Goal: Transaction & Acquisition: Download file/media

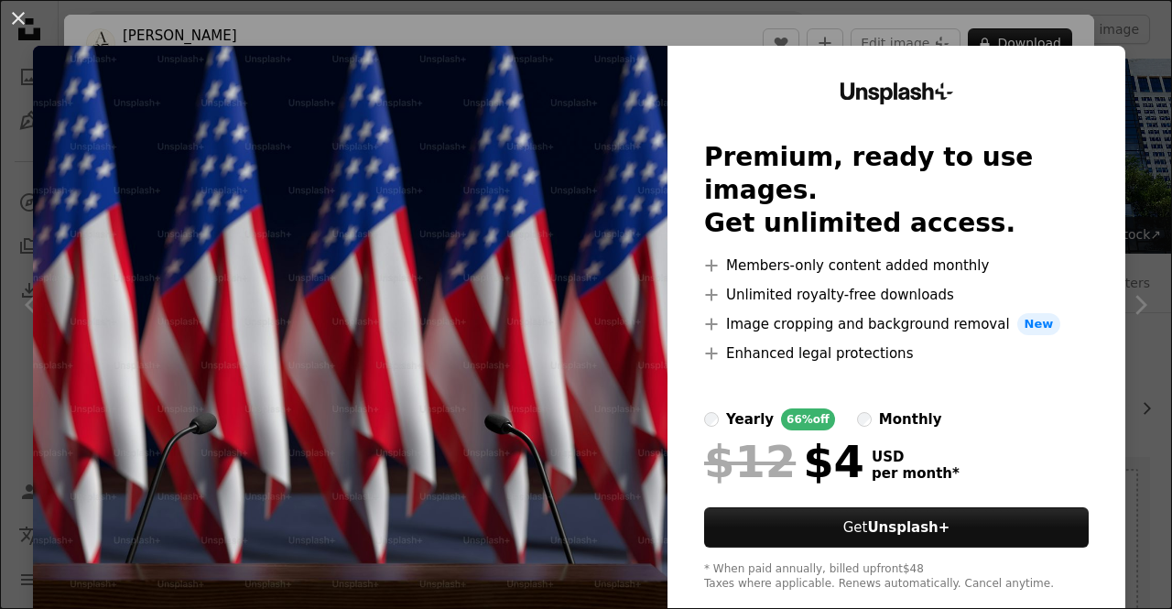
scroll to position [641, 0]
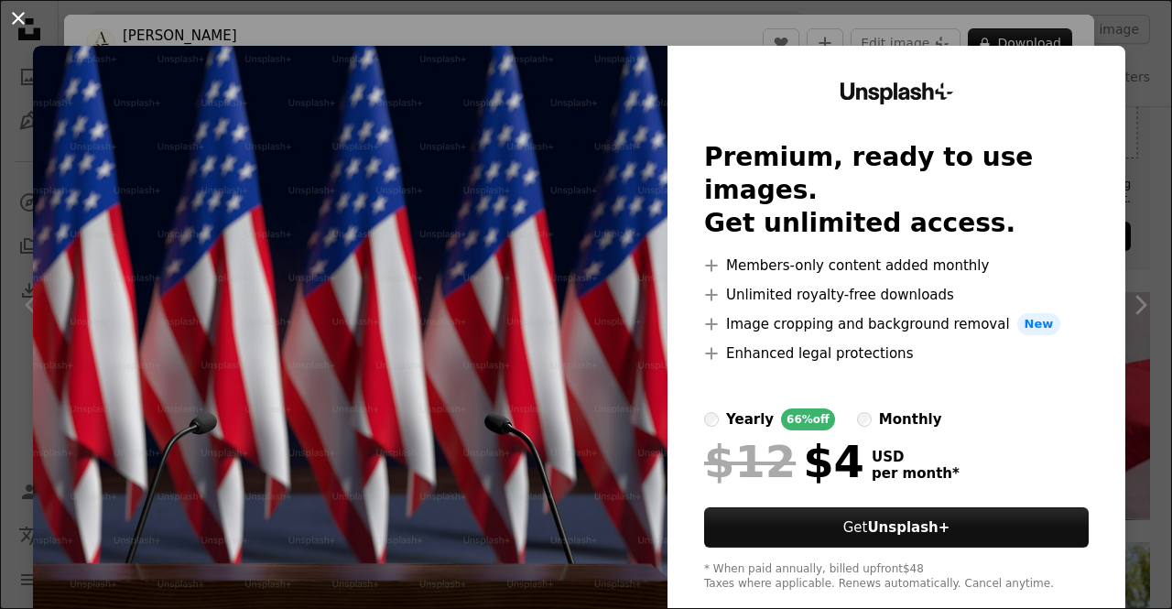
click at [27, 23] on button "An X shape" at bounding box center [18, 18] width 22 height 22
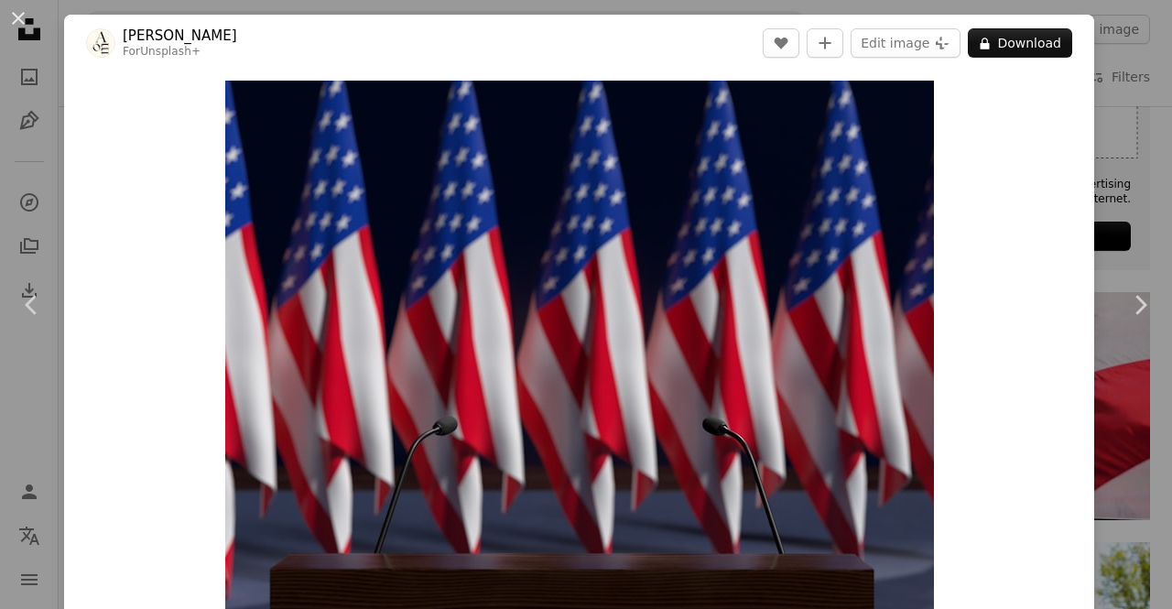
scroll to position [77, 0]
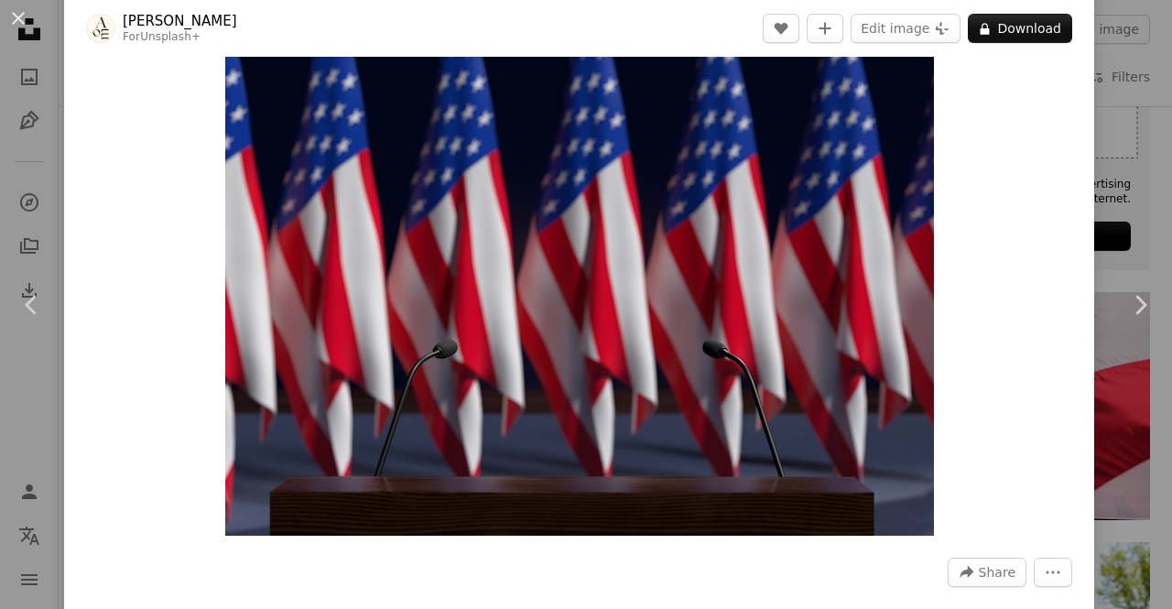
click at [615, 438] on img "Zoom in on this image" at bounding box center [579, 270] width 709 height 532
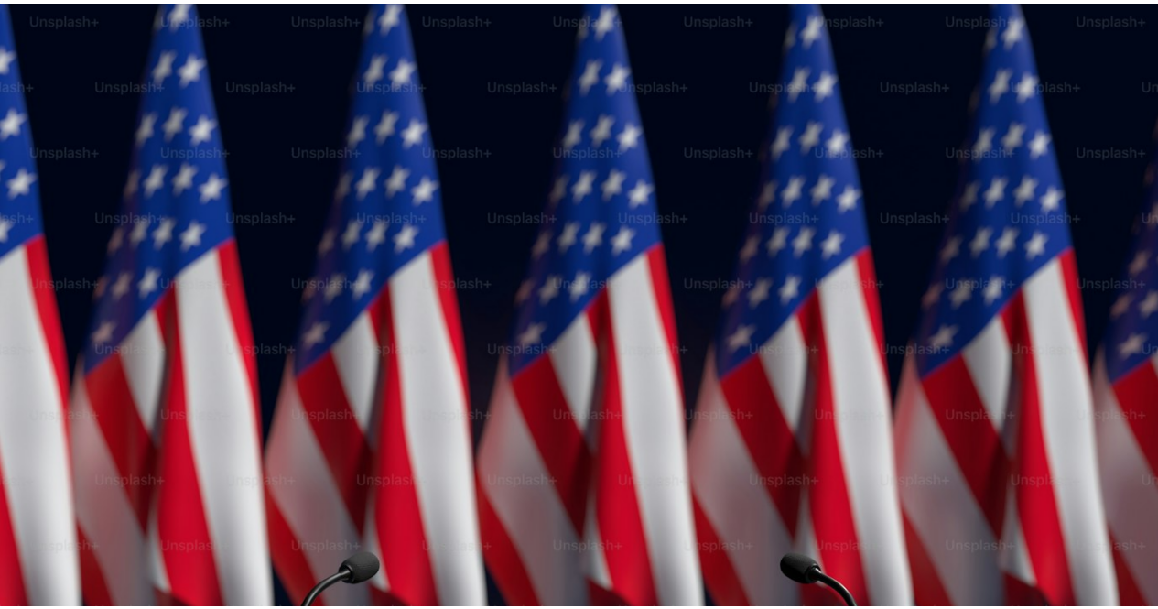
scroll to position [125, 0]
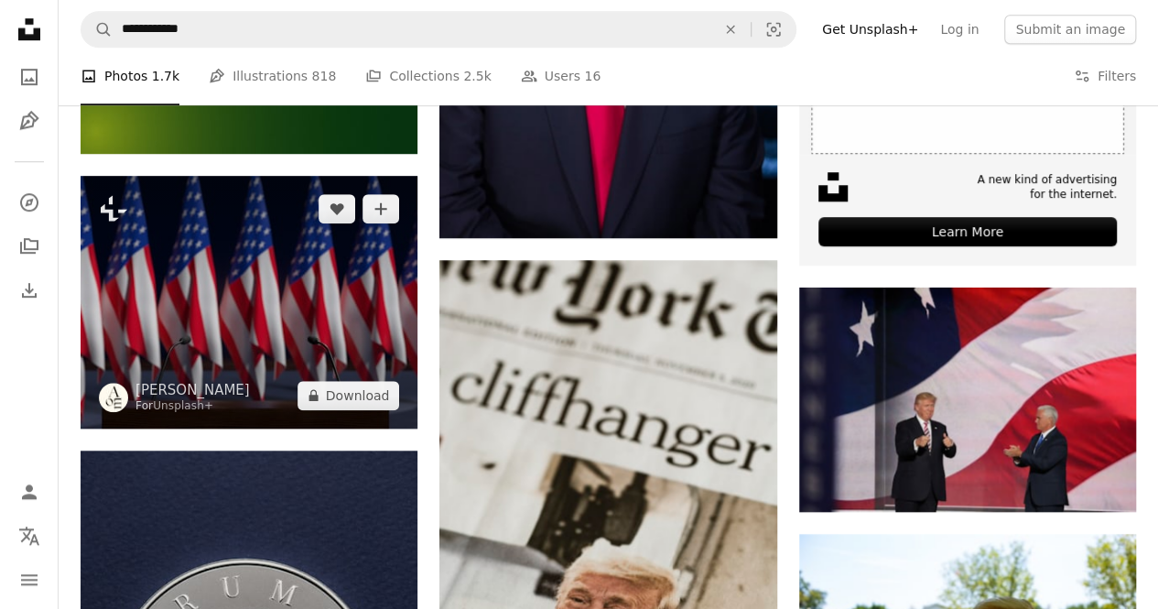
click at [301, 344] on img at bounding box center [249, 302] width 337 height 253
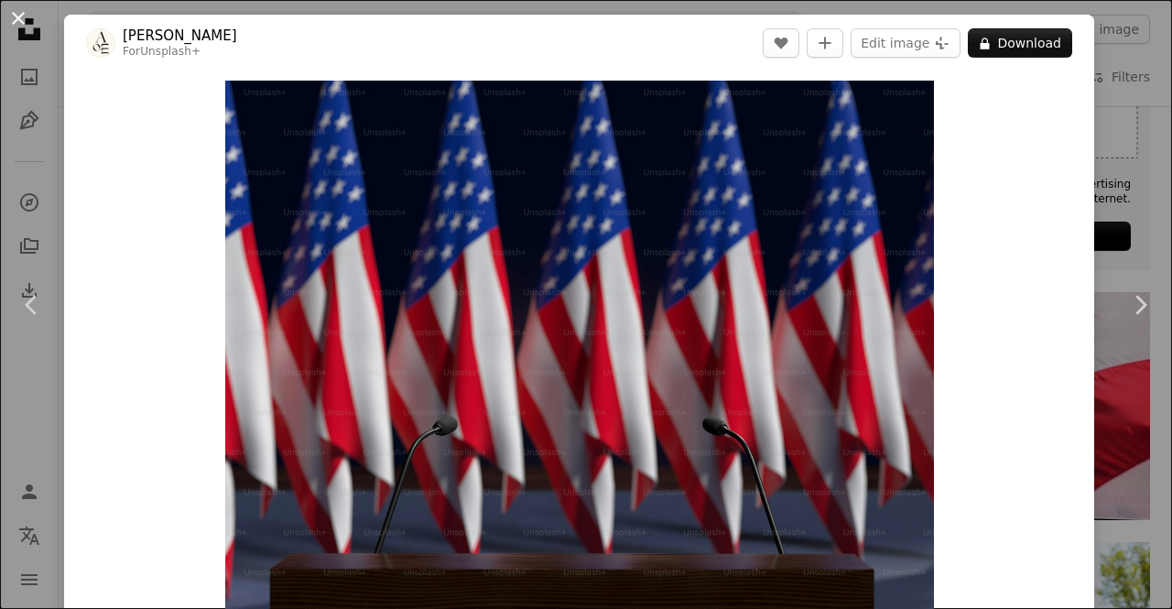
click at [20, 26] on button "An X shape" at bounding box center [18, 18] width 22 height 22
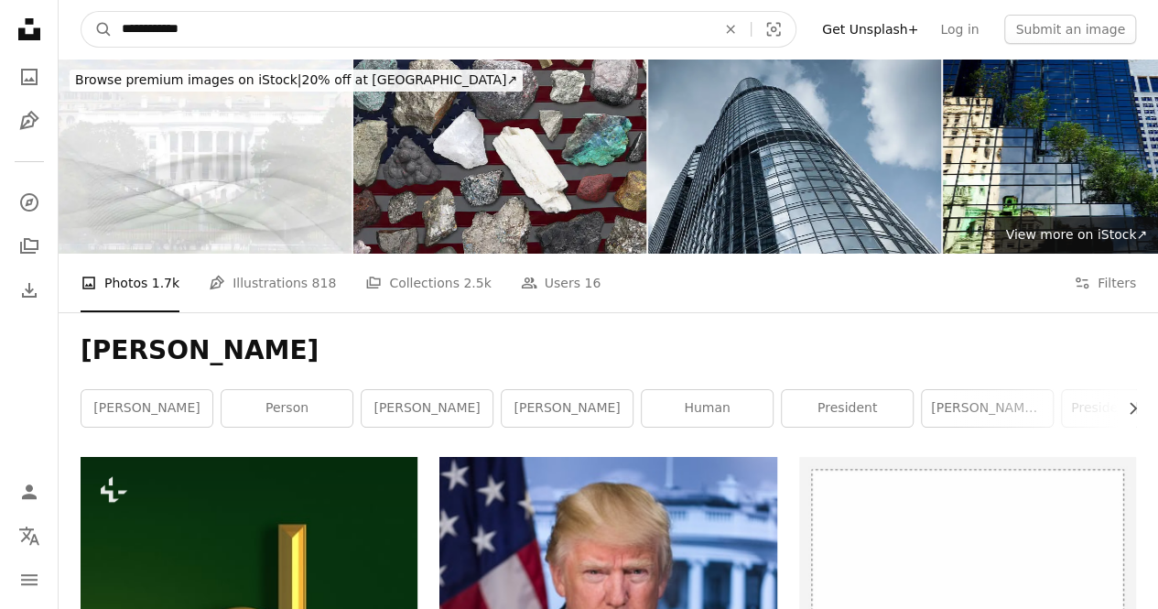
drag, startPoint x: 162, startPoint y: 25, endPoint x: 46, endPoint y: 38, distance: 117.0
type input "*****"
click button "A magnifying glass" at bounding box center [96, 29] width 31 height 35
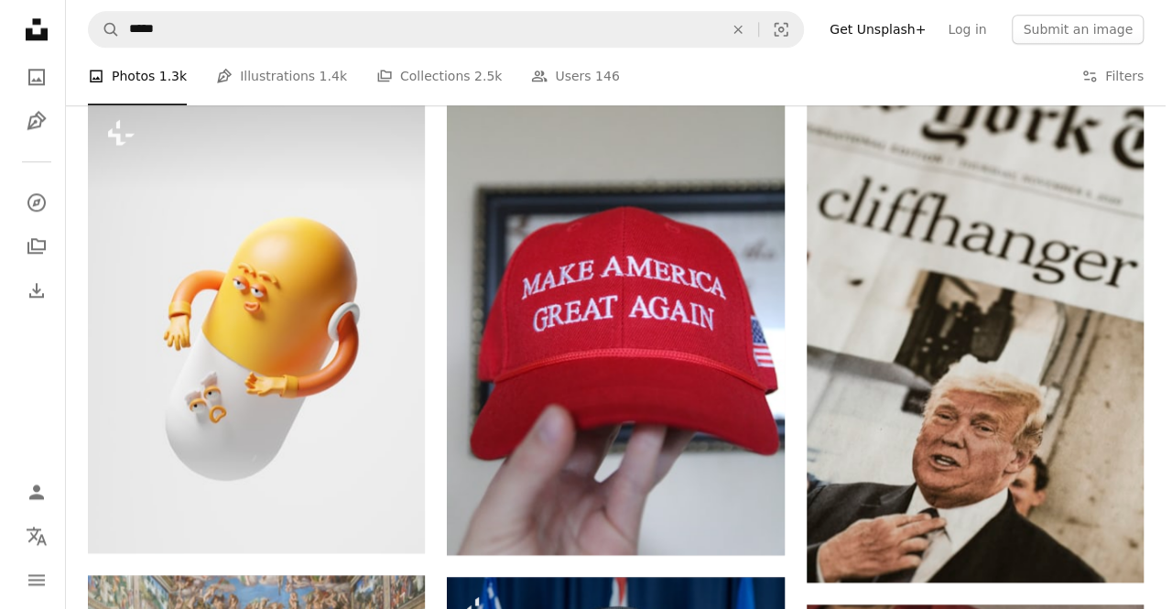
scroll to position [732, 0]
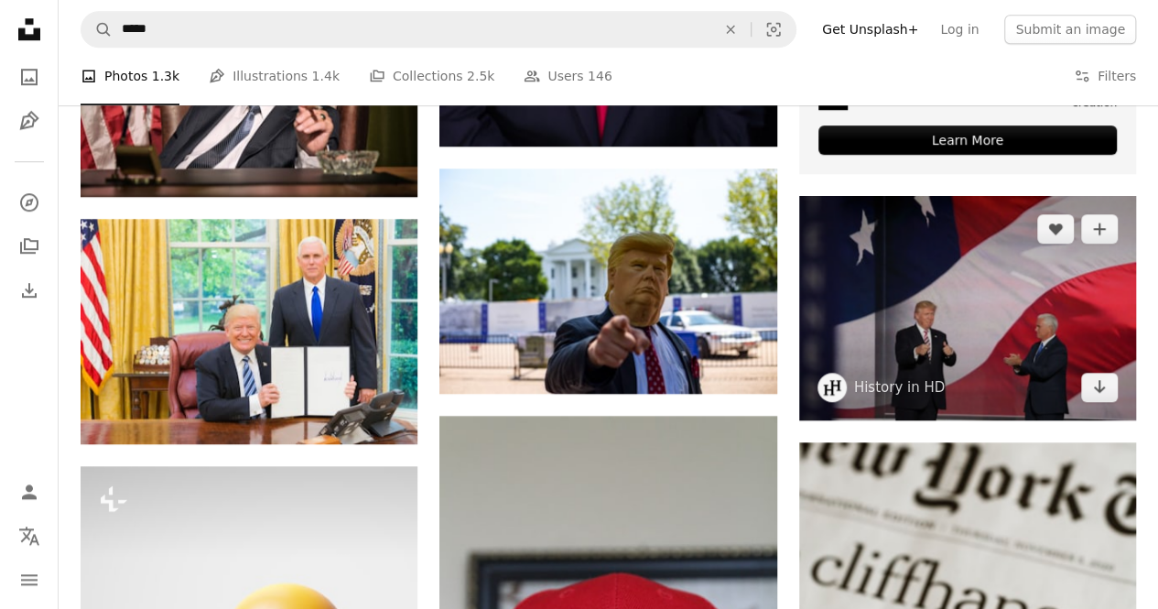
click at [937, 268] on img at bounding box center [967, 308] width 337 height 224
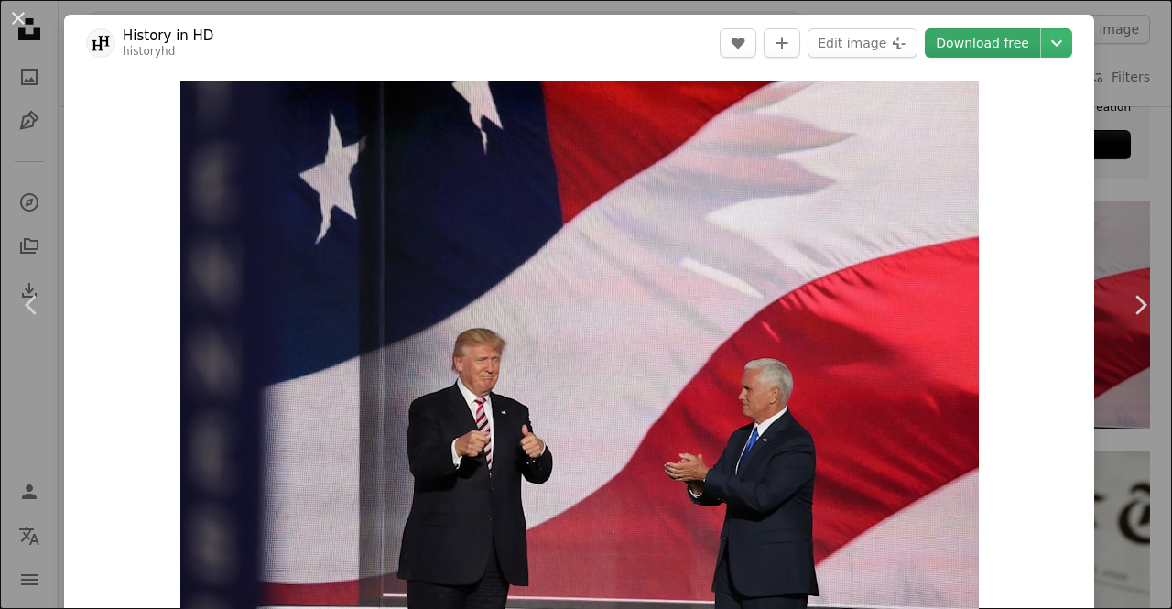
click at [975, 28] on link "Download free" at bounding box center [982, 42] width 115 height 29
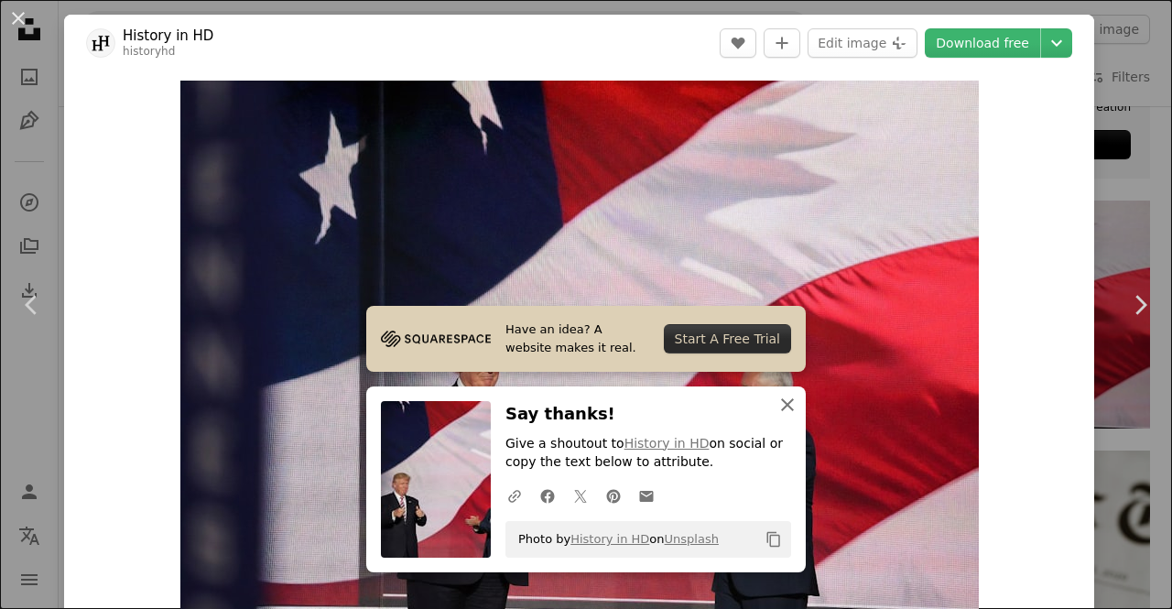
drag, startPoint x: 780, startPoint y: 415, endPoint x: 743, endPoint y: 331, distance: 91.0
click at [780, 415] on icon "An X shape" at bounding box center [787, 405] width 22 height 22
